Goal: Task Accomplishment & Management: Complete application form

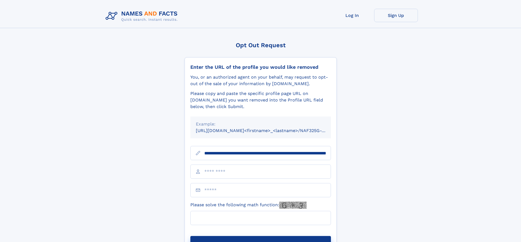
scroll to position [0, 63]
type input "**********"
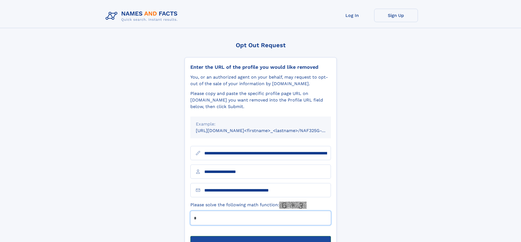
type input "*"
click at [260, 236] on button "Submit Opt Out Request" at bounding box center [260, 244] width 141 height 17
